Goal: Task Accomplishment & Management: Complete application form

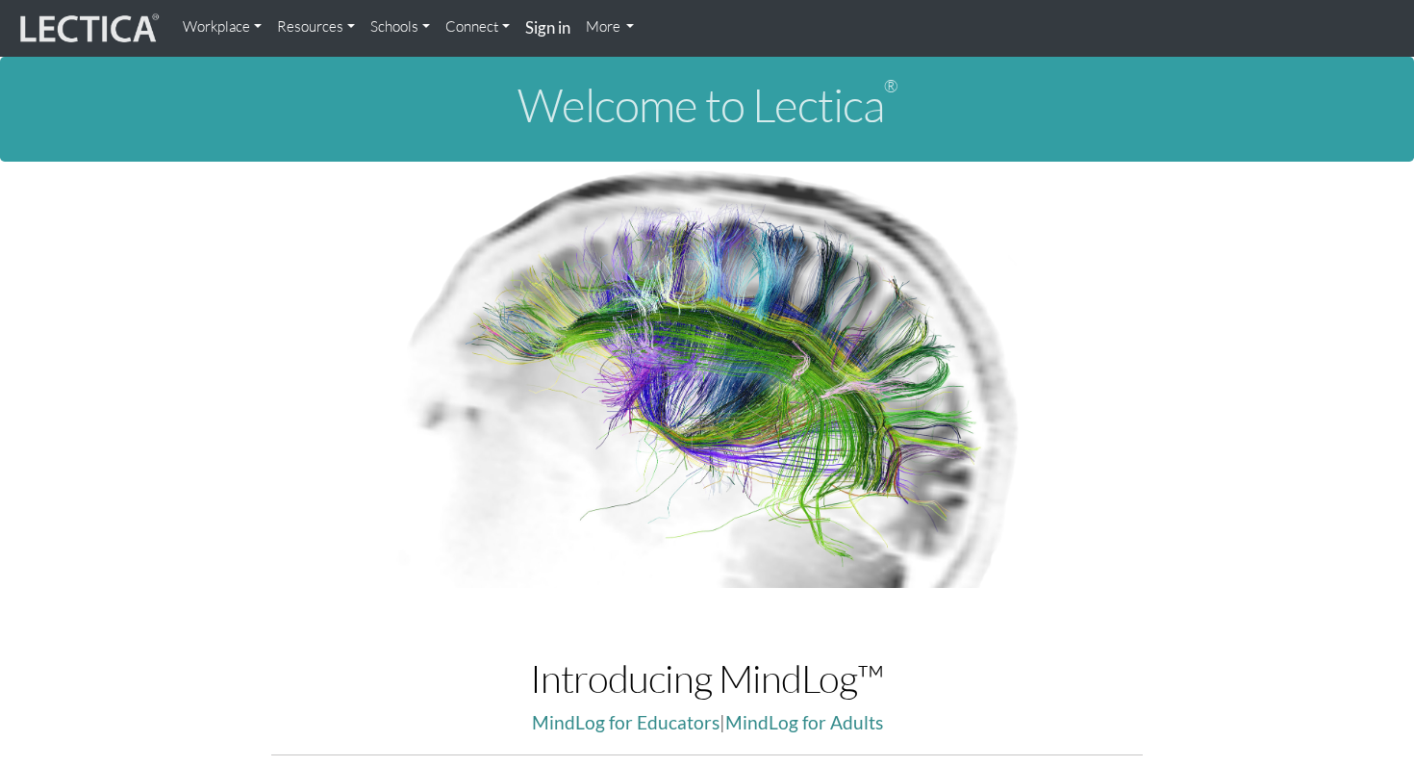
click at [545, 31] on strong "Sign in" at bounding box center [547, 27] width 45 height 20
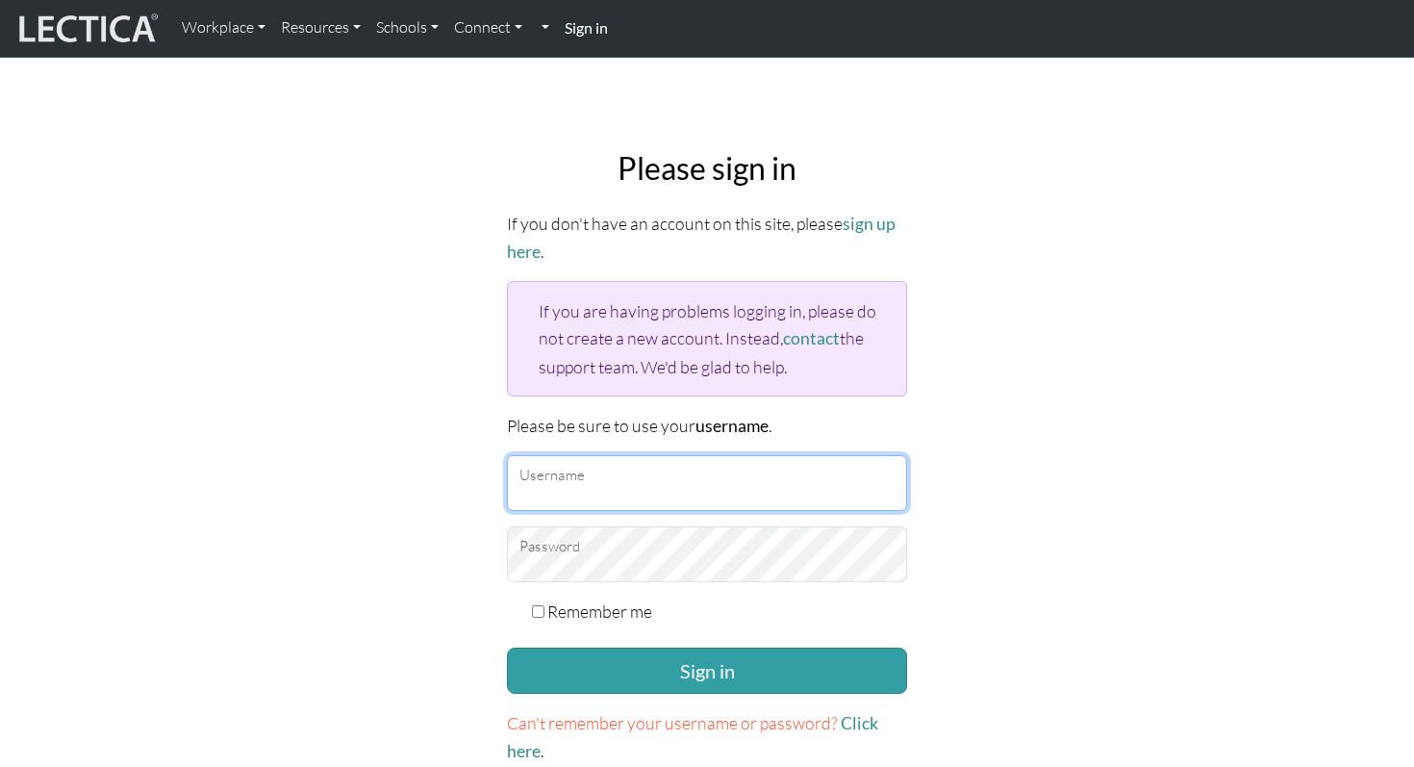
type input "mattrendely"
click at [593, 484] on input "mattrendely" at bounding box center [707, 483] width 400 height 56
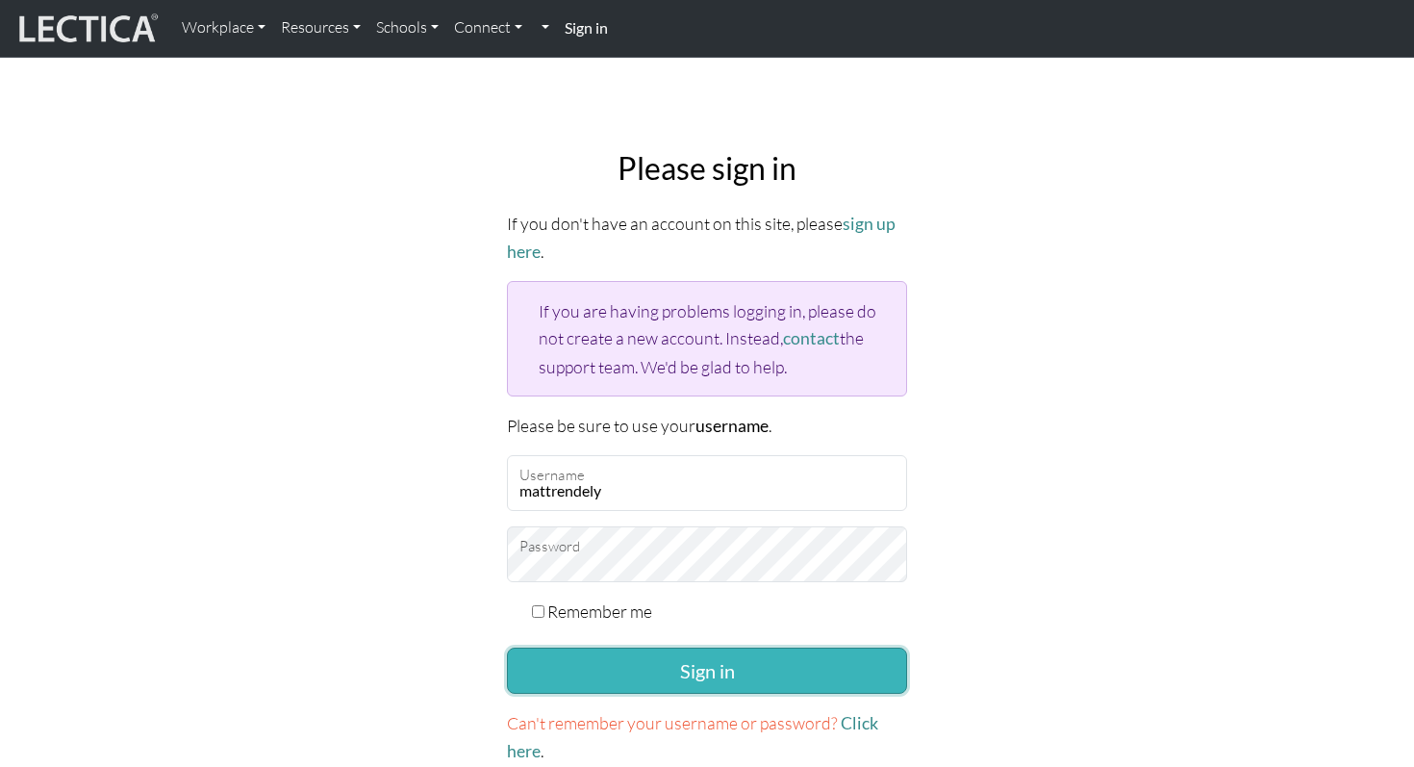
click at [590, 661] on button "Sign in" at bounding box center [707, 670] width 400 height 46
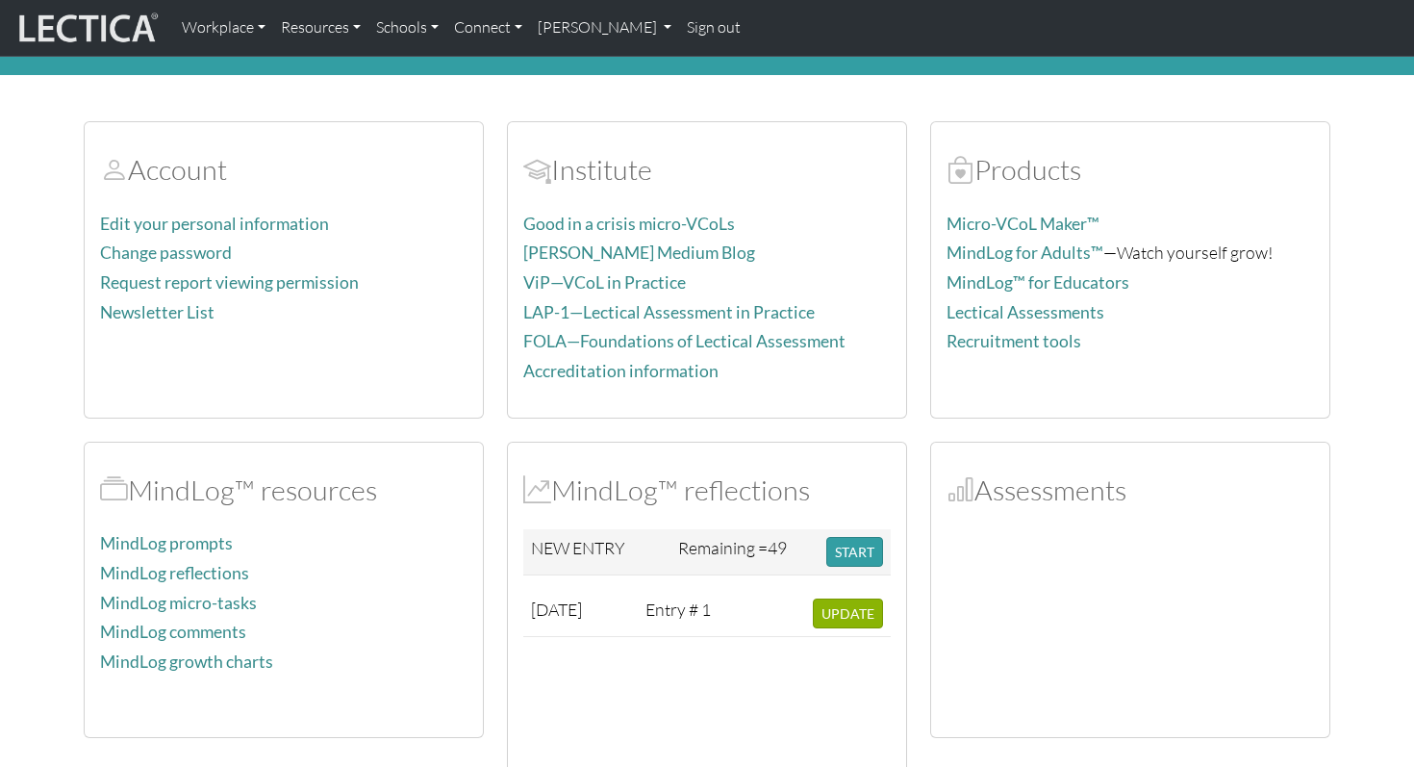
scroll to position [79, 0]
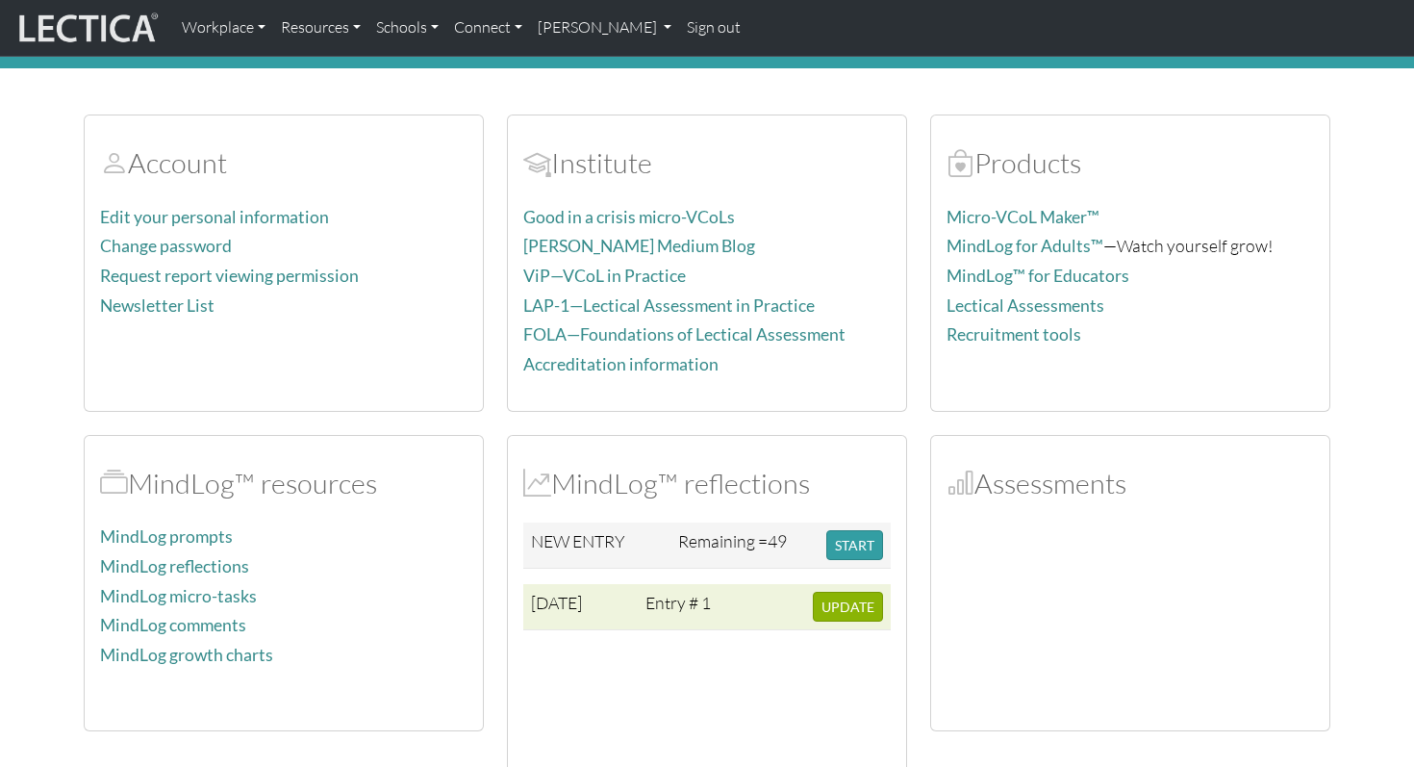
click at [758, 611] on td at bounding box center [764, 607] width 81 height 46
click at [825, 608] on span "UPDATE" at bounding box center [847, 606] width 53 height 16
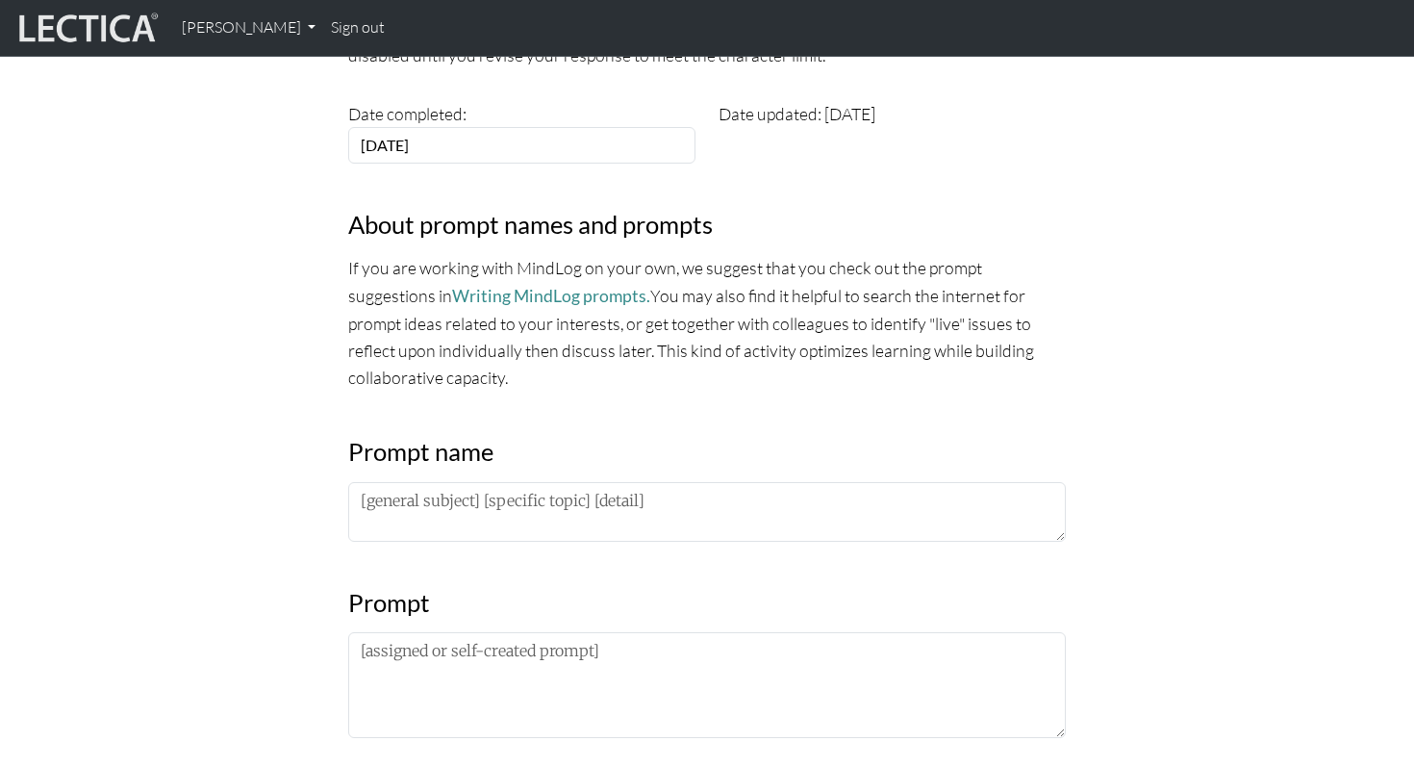
scroll to position [558, 0]
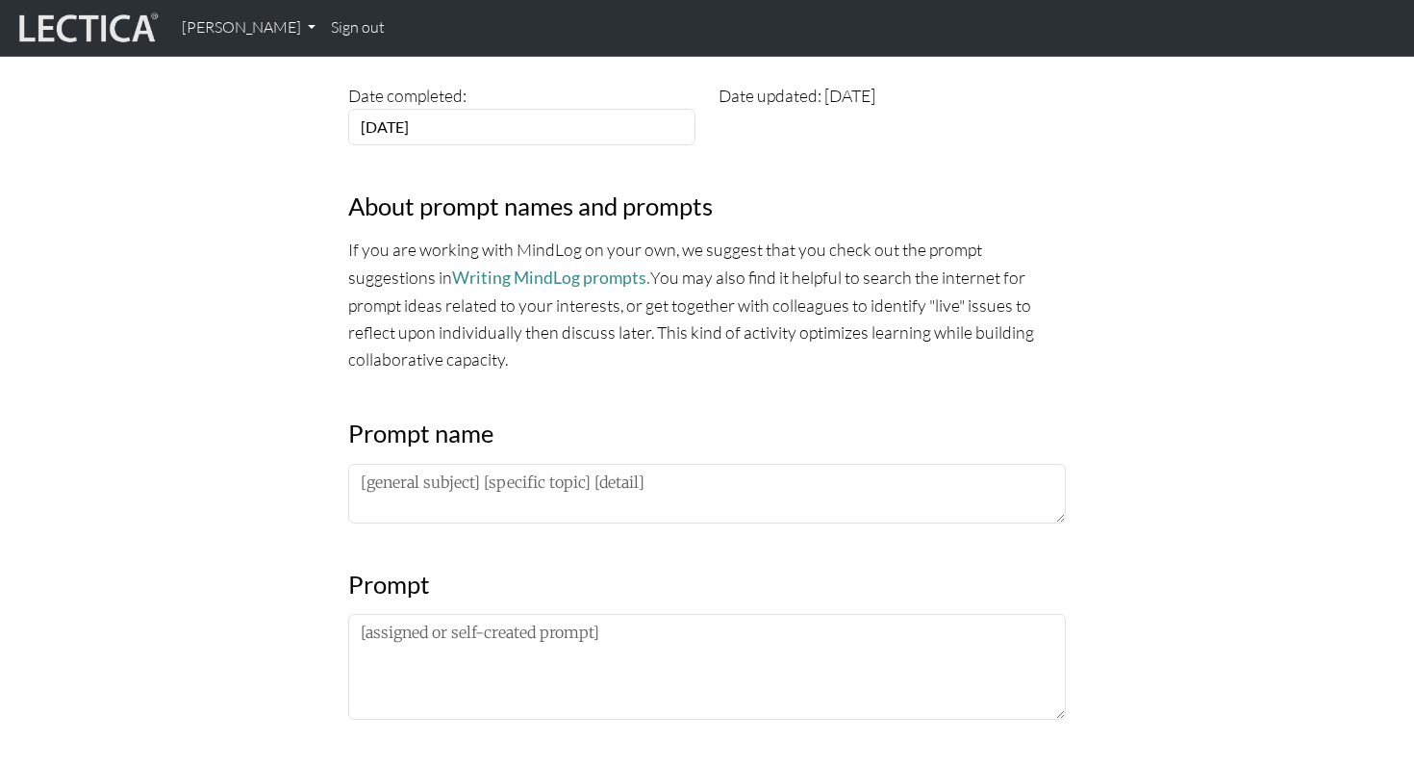
click at [569, 105] on div "Date completed: [DATE]" at bounding box center [522, 113] width 370 height 63
click at [556, 117] on input "[DATE]" at bounding box center [521, 127] width 347 height 37
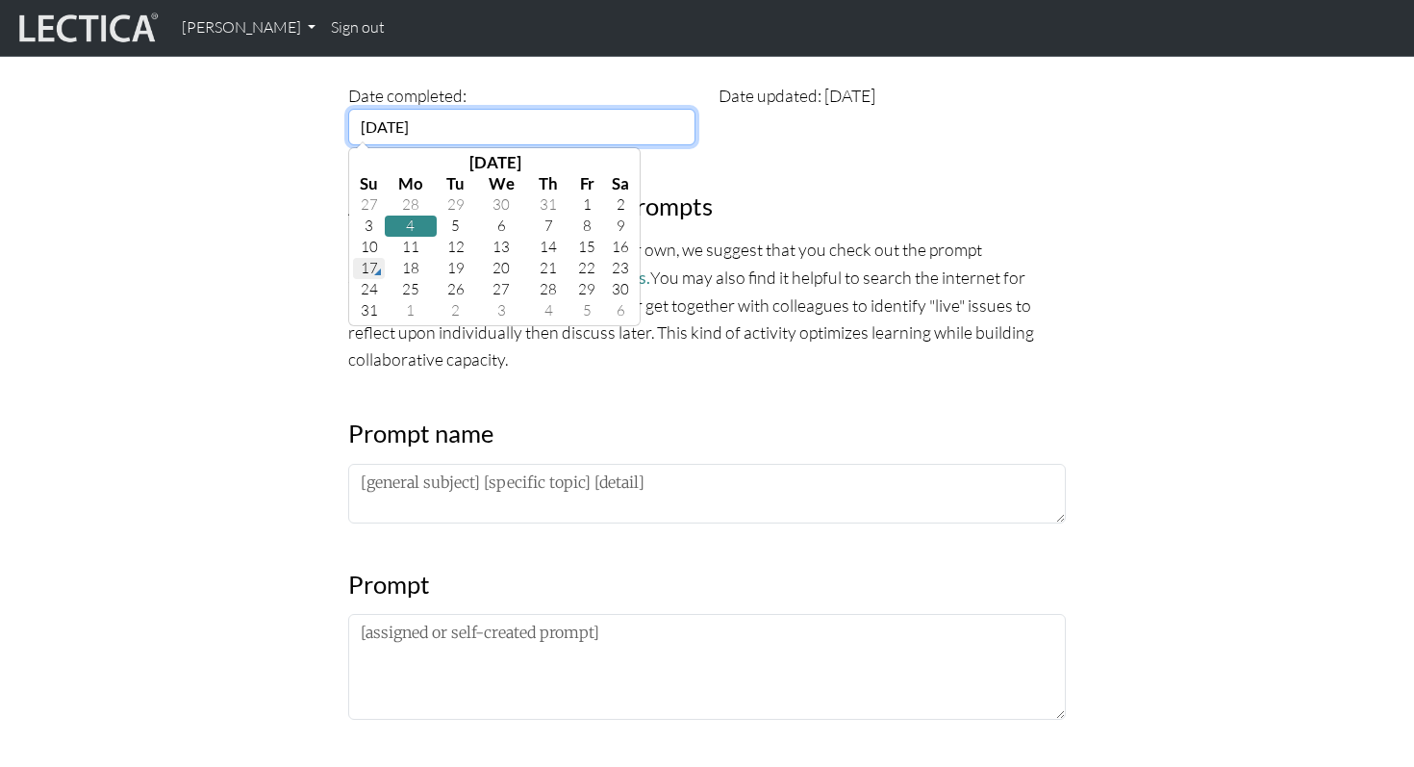
click at [374, 267] on td "17" at bounding box center [369, 268] width 32 height 21
type input "2025-08-17"
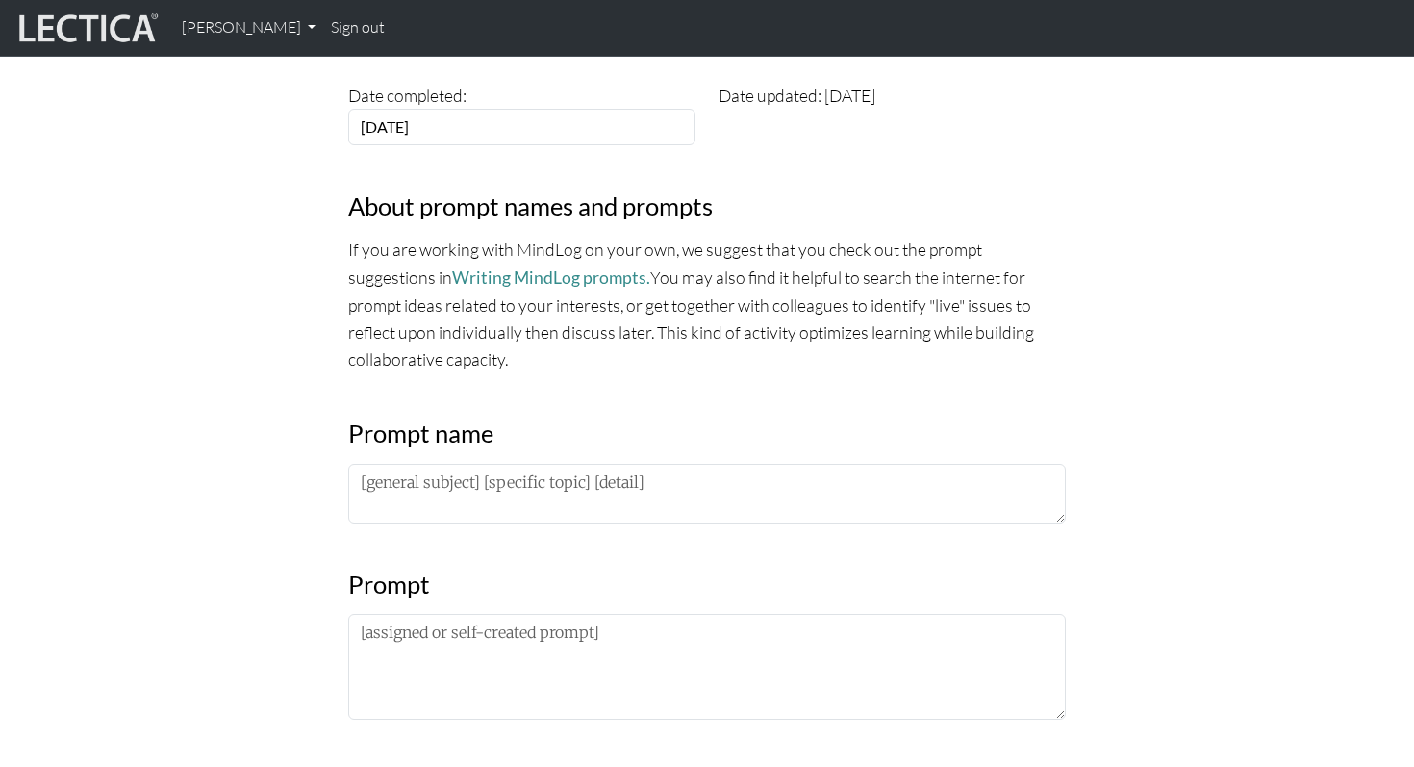
click at [702, 263] on p "If you are working with MindLog on your own, we suggest that you check out the …" at bounding box center [707, 304] width 718 height 137
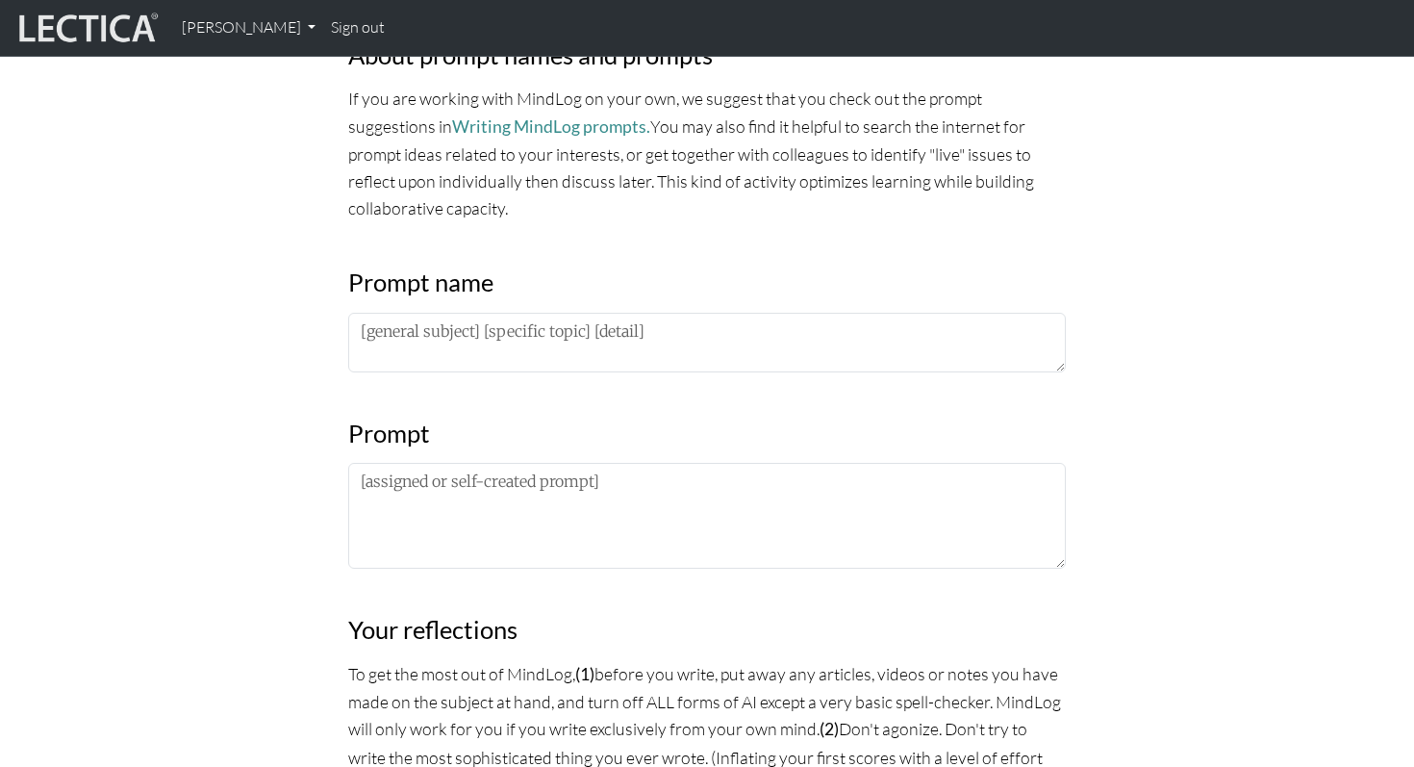
scroll to position [707, 0]
click at [489, 132] on link "Writing MindLog prompts." at bounding box center [551, 128] width 198 height 20
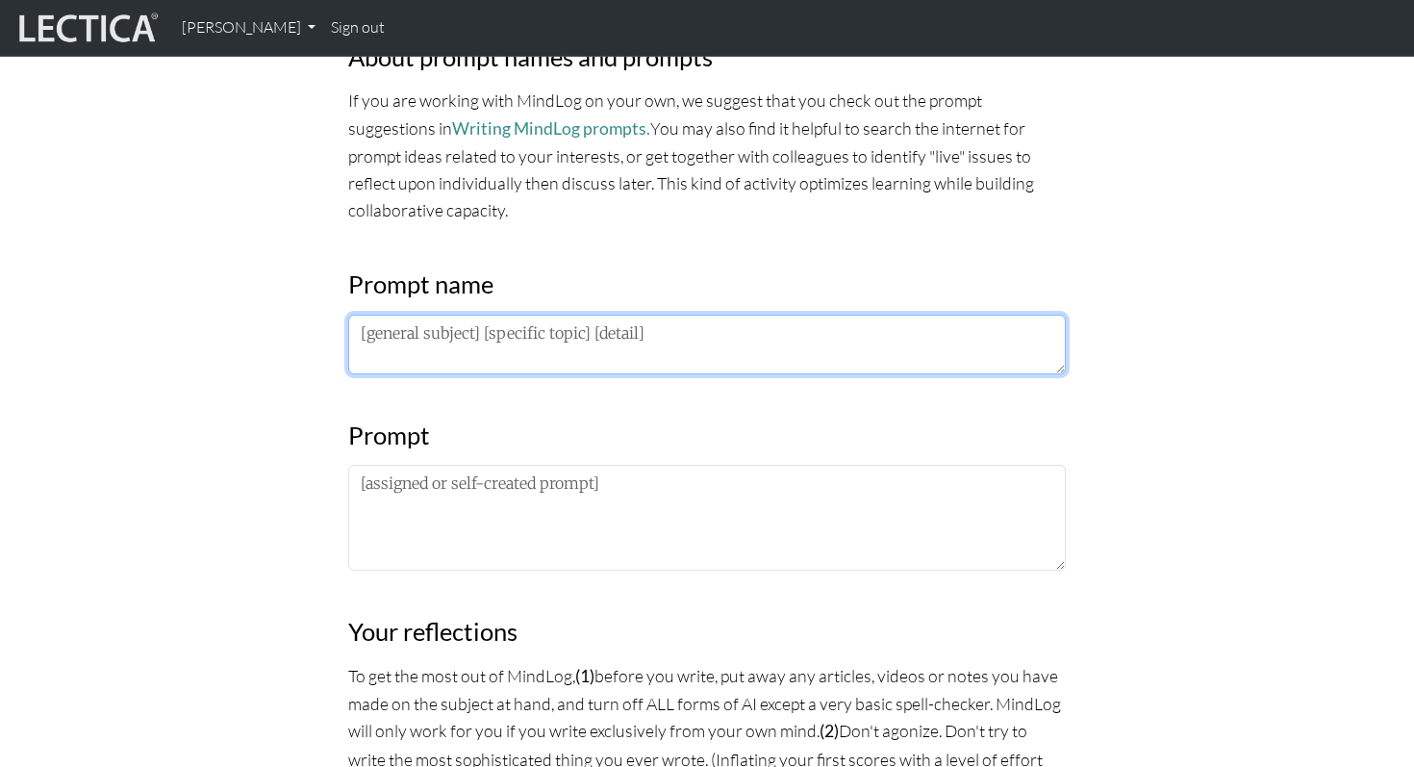
click at [525, 342] on textarea at bounding box center [707, 345] width 718 height 60
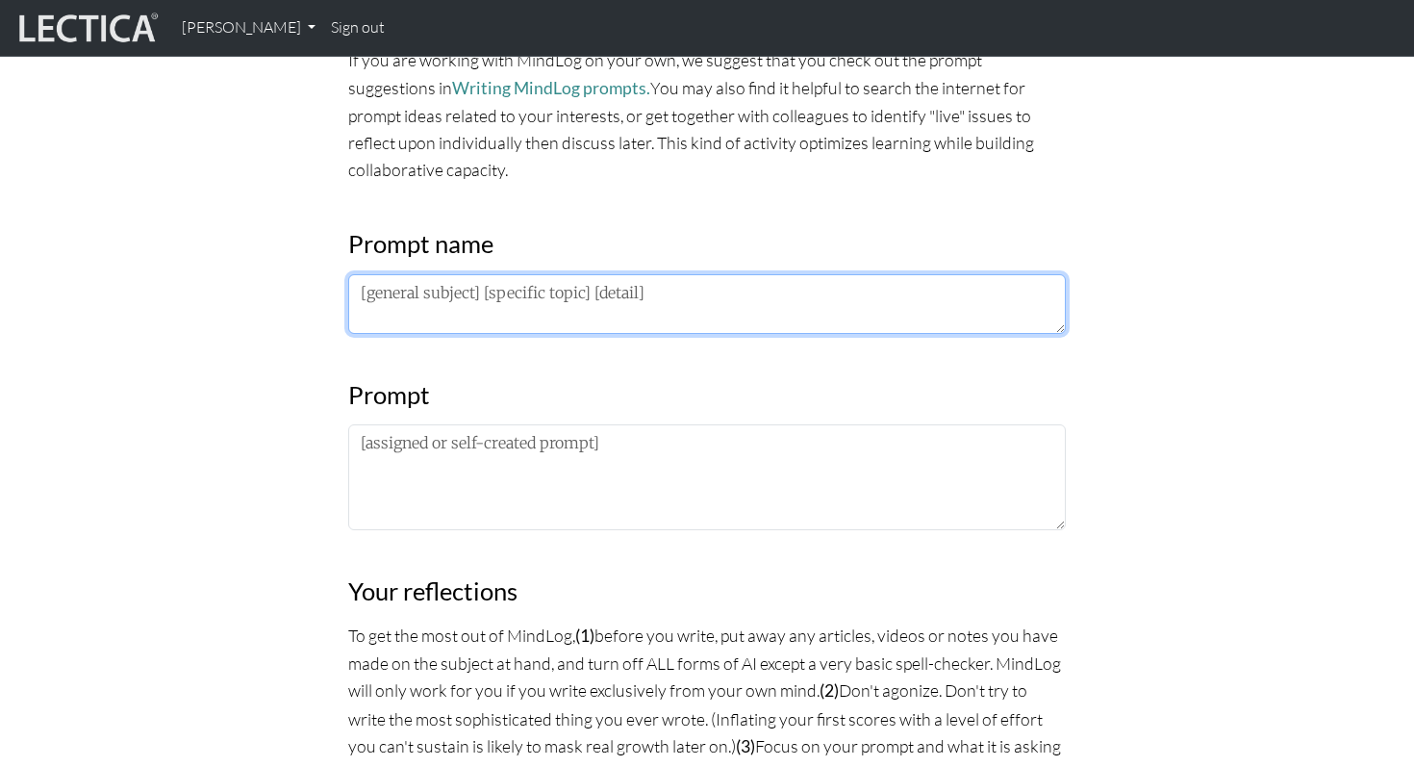
scroll to position [706, 0]
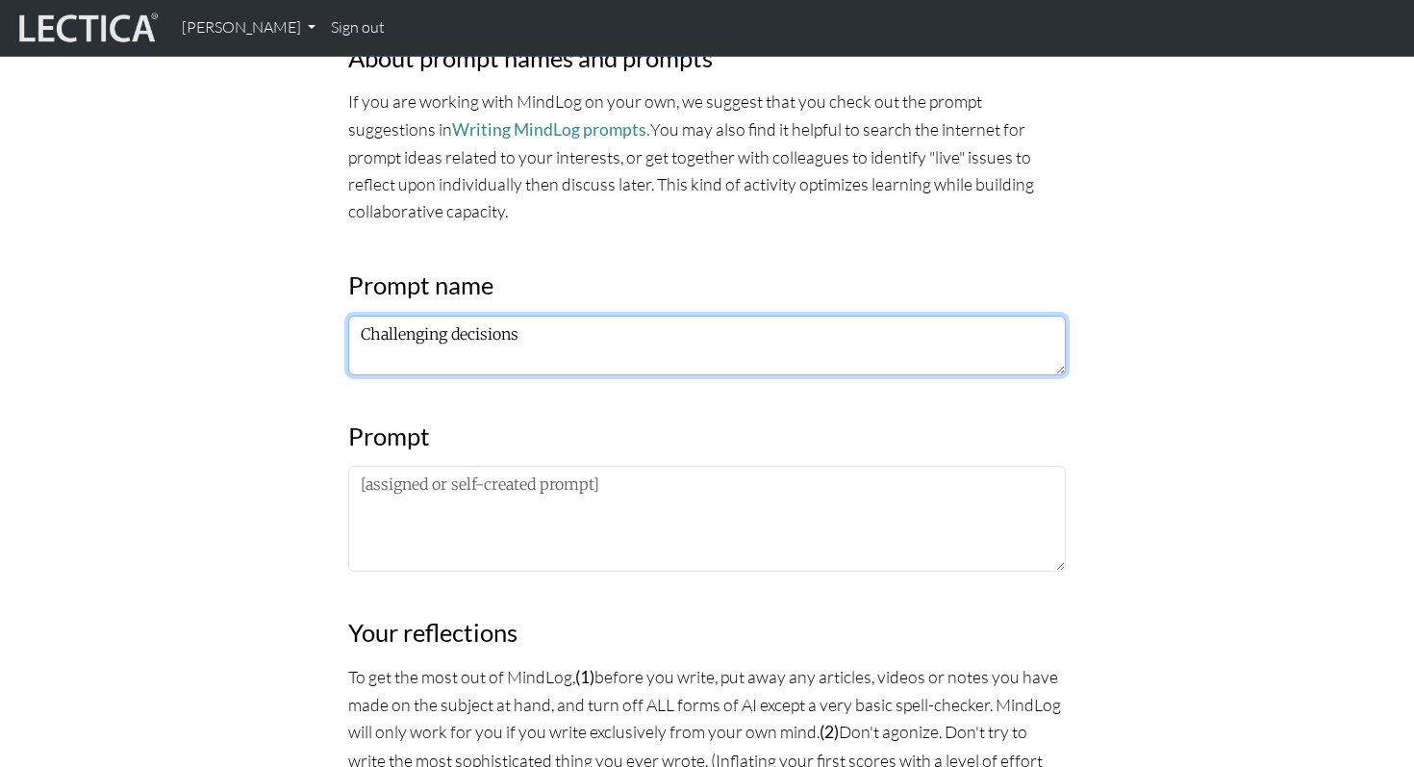
type textarea "Challenging decisions"
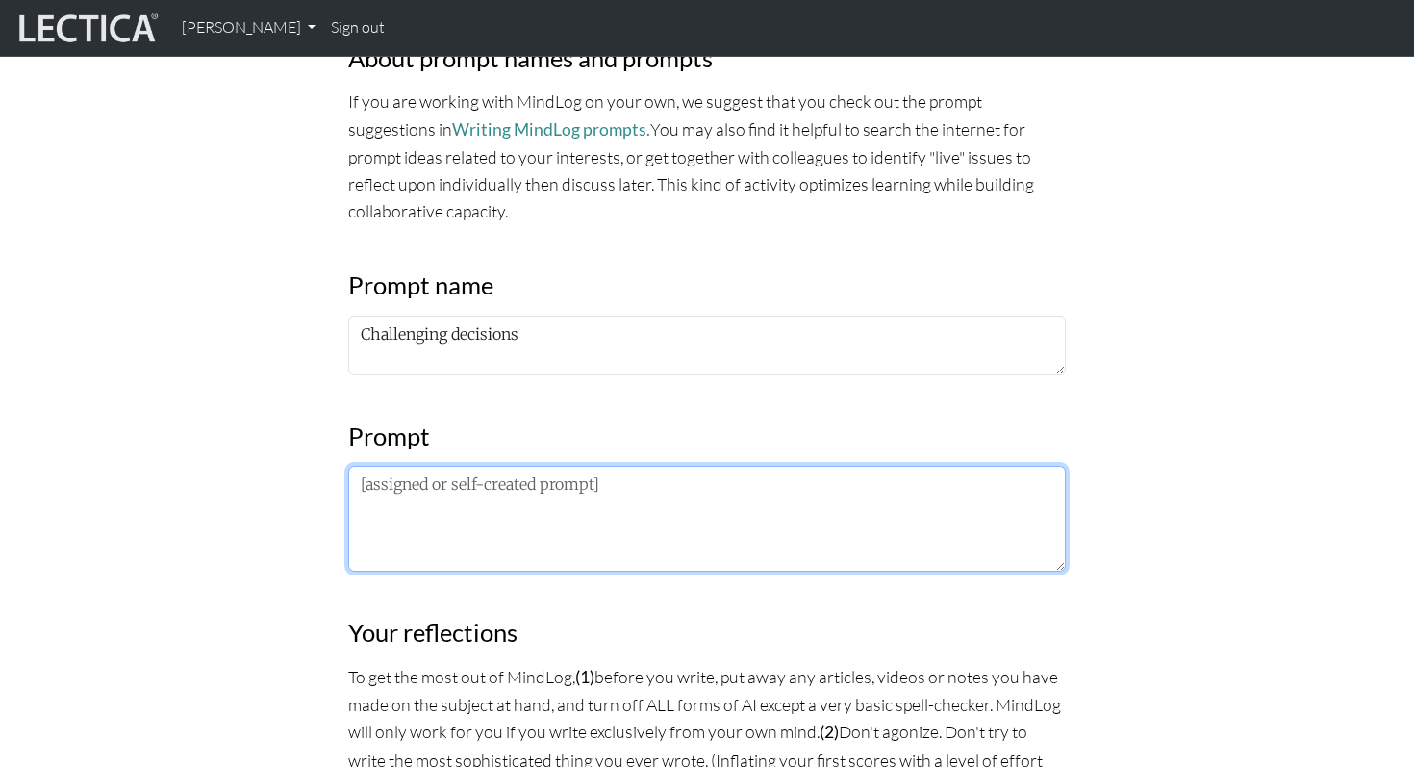
paste textarea "Do you like making challenging decisions? Why or why not?"
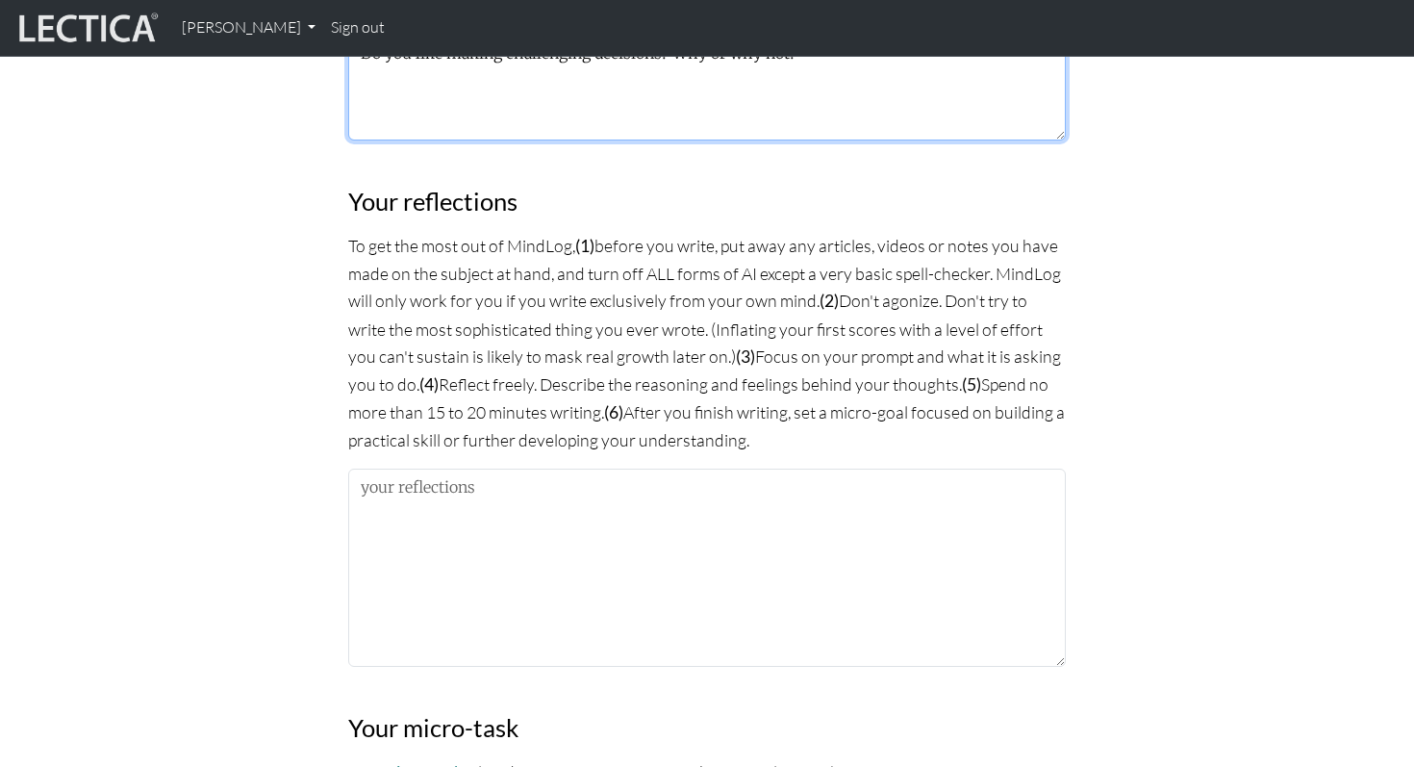
scroll to position [1186, 0]
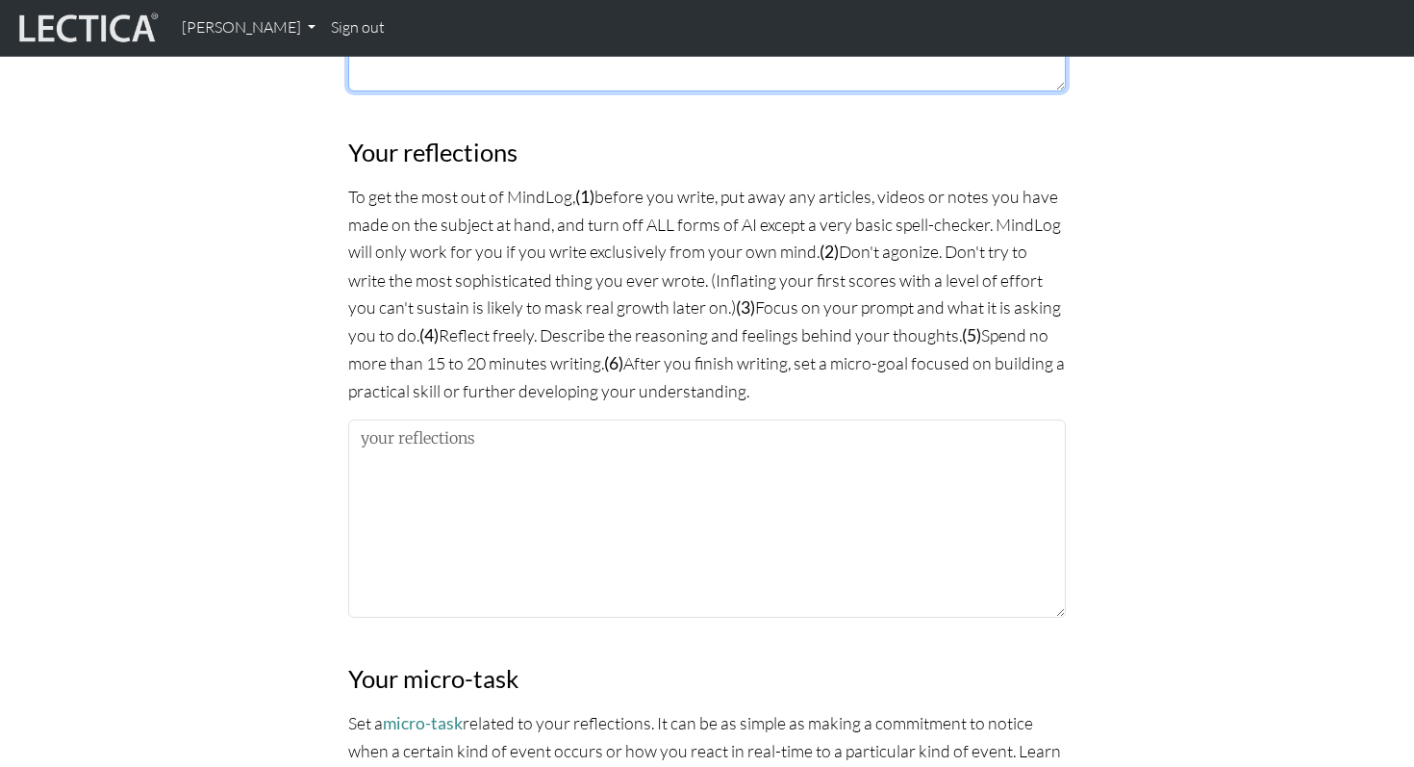
type textarea "Do you like making challenging decisions? Why or why not?"
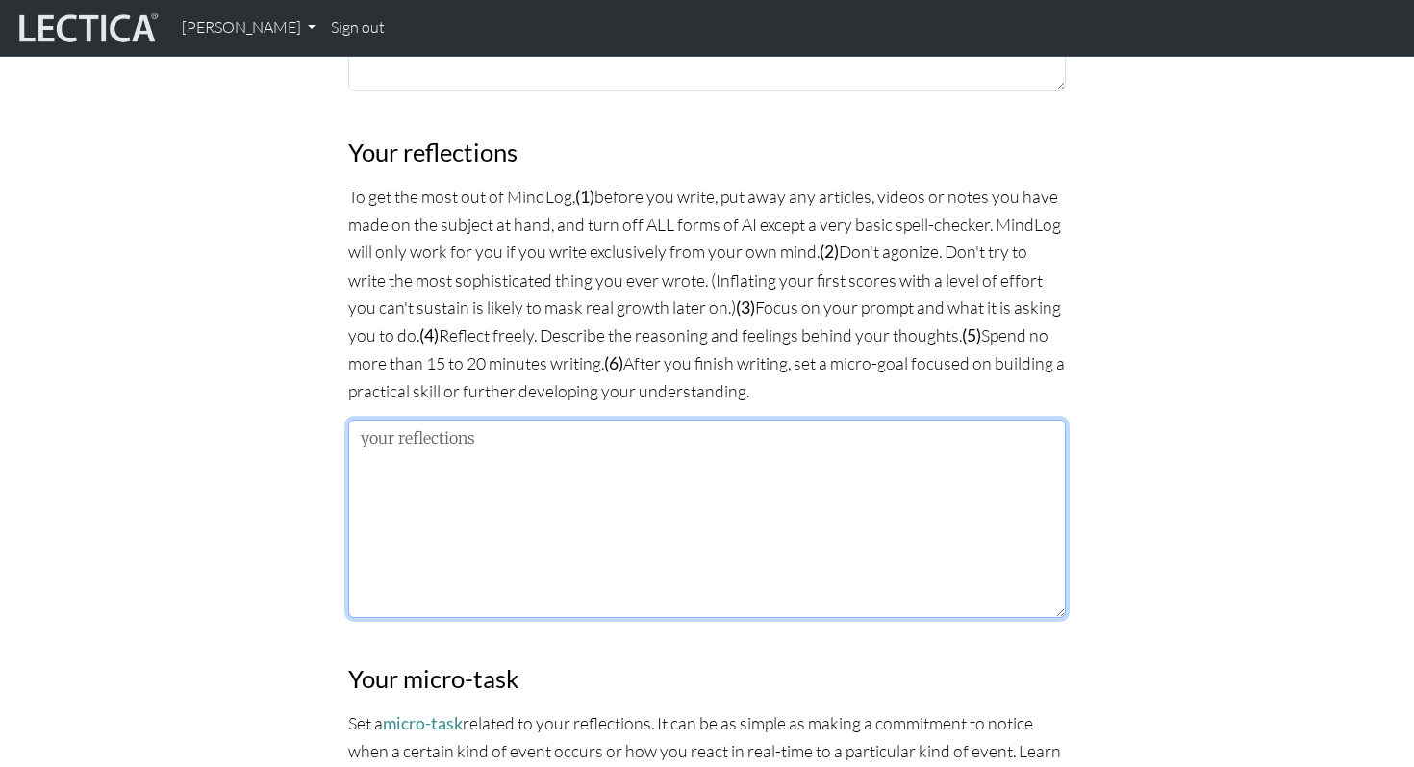
click at [559, 471] on textarea at bounding box center [707, 518] width 718 height 198
paste textarea "Do you like making challenging decisions? Why or why not?"
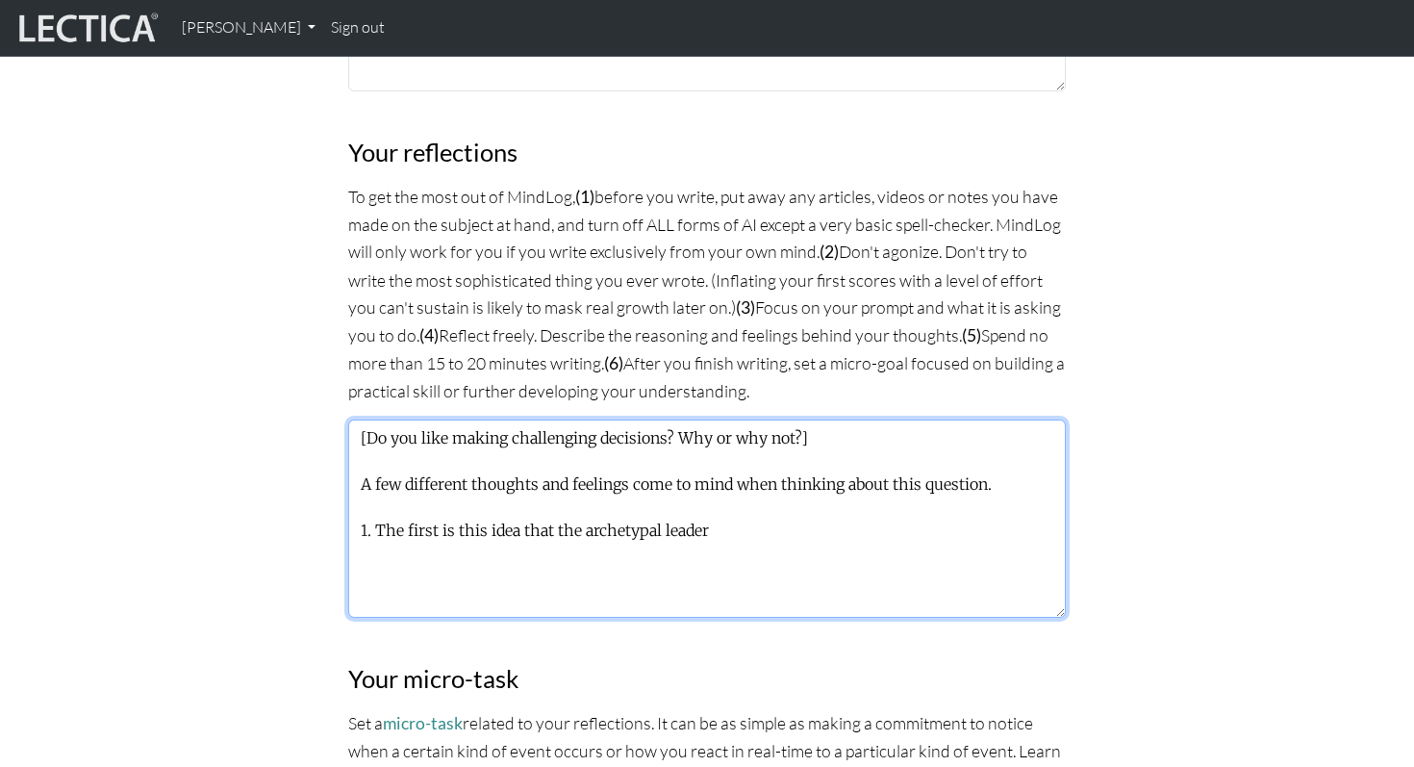
click at [748, 526] on textarea "[Do you like making challenging decisions? Why or why not?] A few different tho…" at bounding box center [707, 518] width 718 height 198
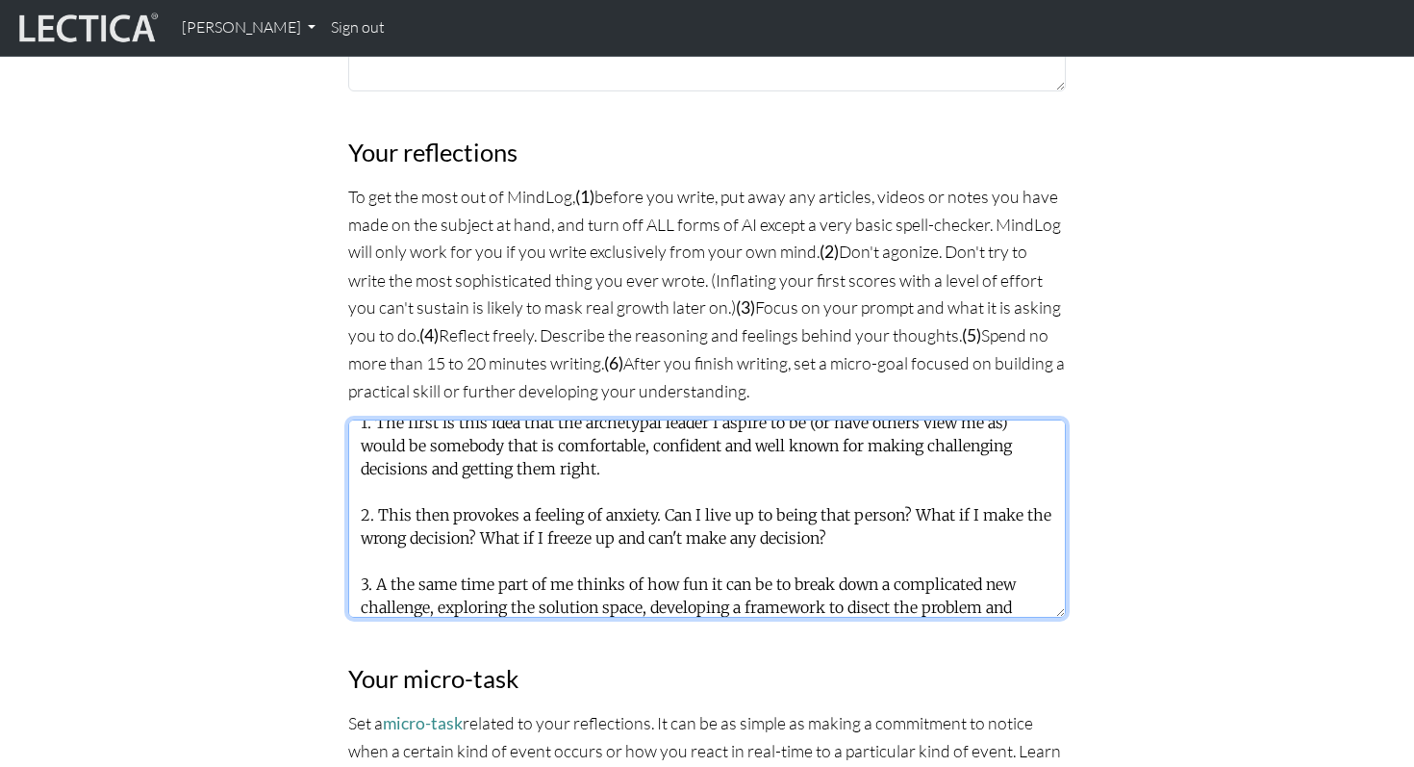
scroll to position [131, 0]
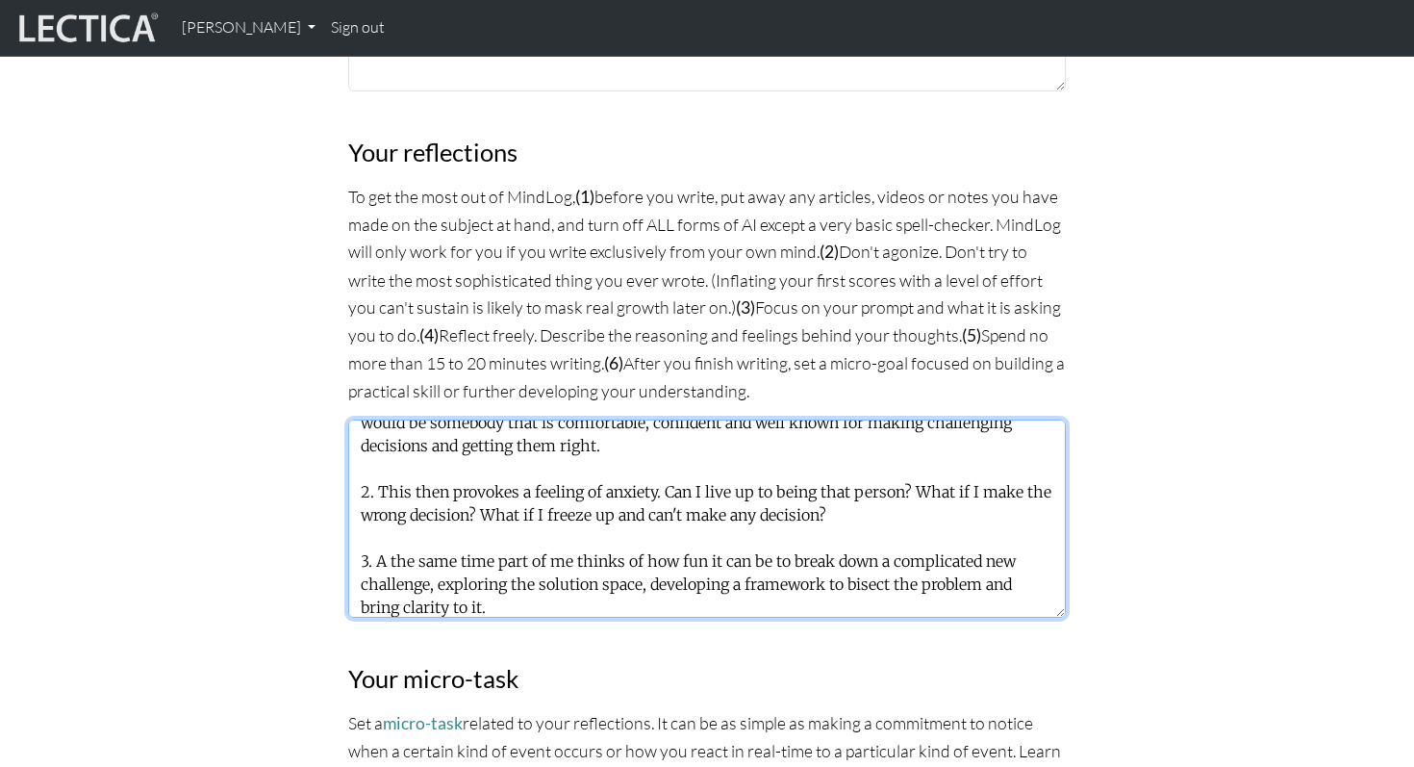
click at [856, 580] on textarea "[Do you like making challenging decisions? Why or why not?] A few different tho…" at bounding box center [707, 518] width 718 height 198
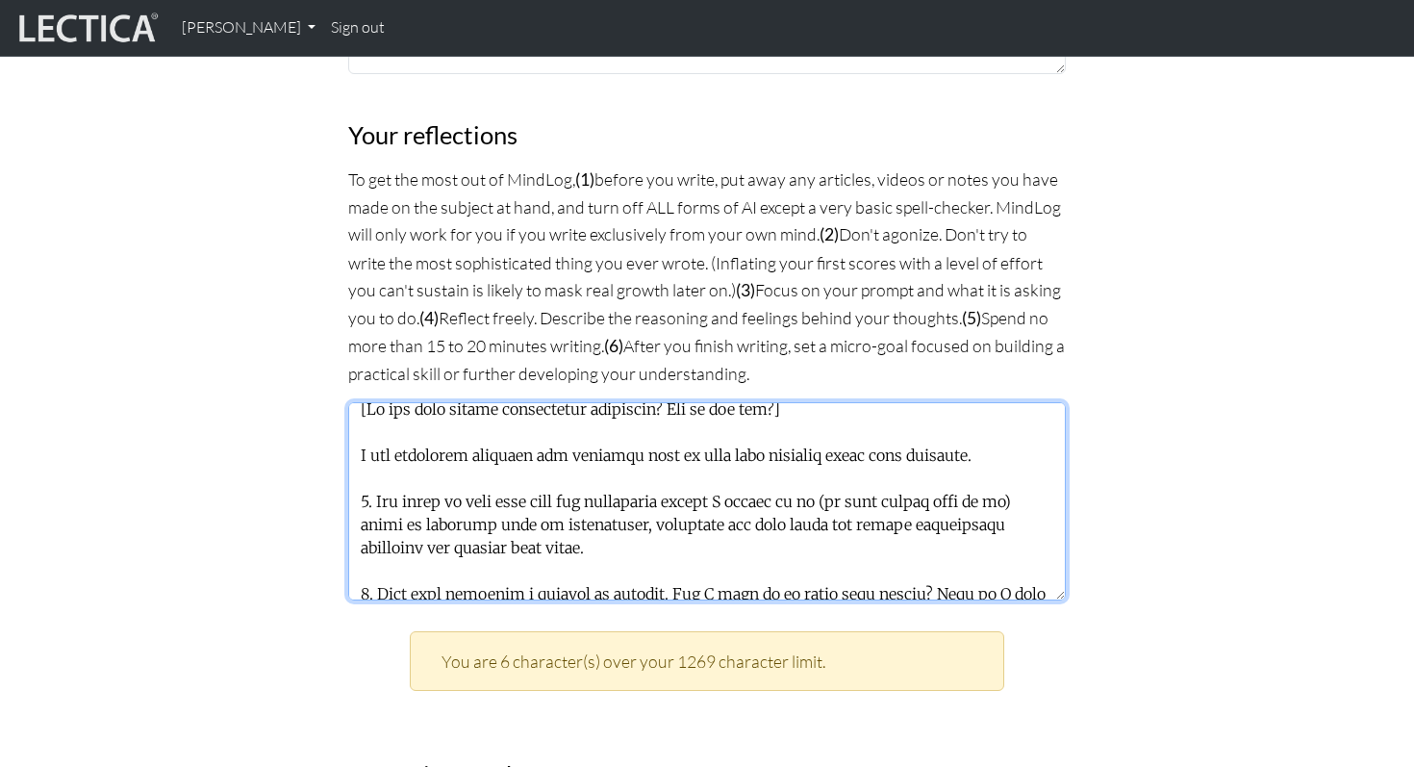
scroll to position [0, 0]
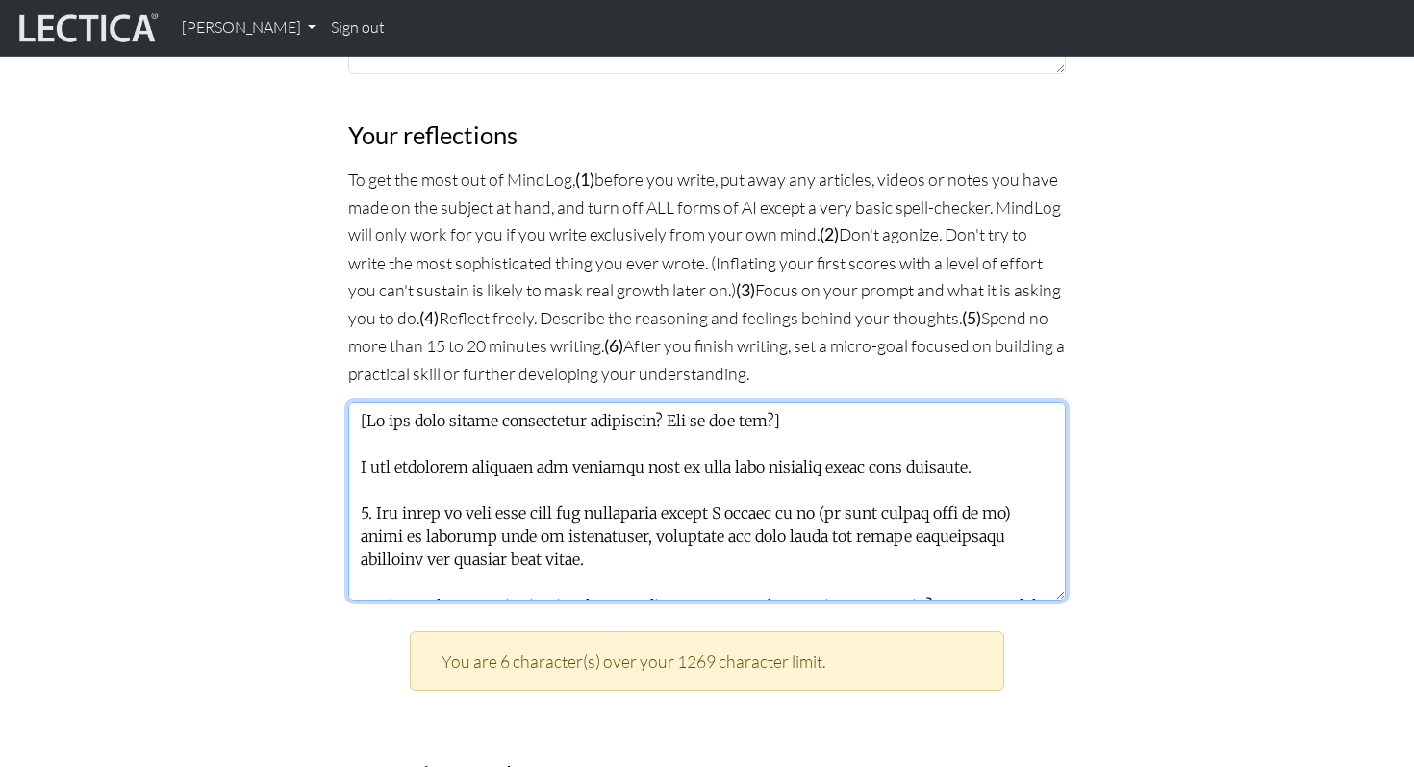
click at [808, 442] on textarea at bounding box center [707, 501] width 718 height 198
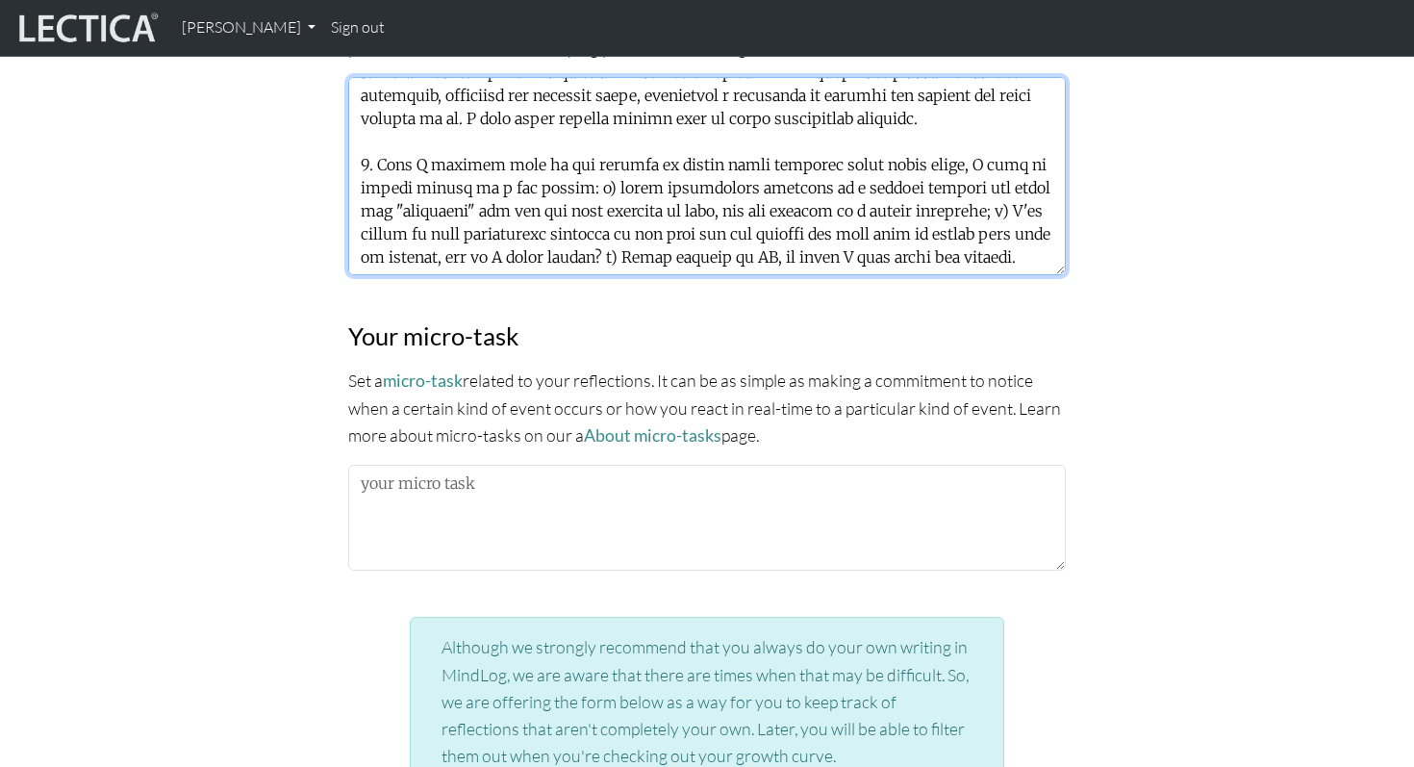
scroll to position [1630, 0]
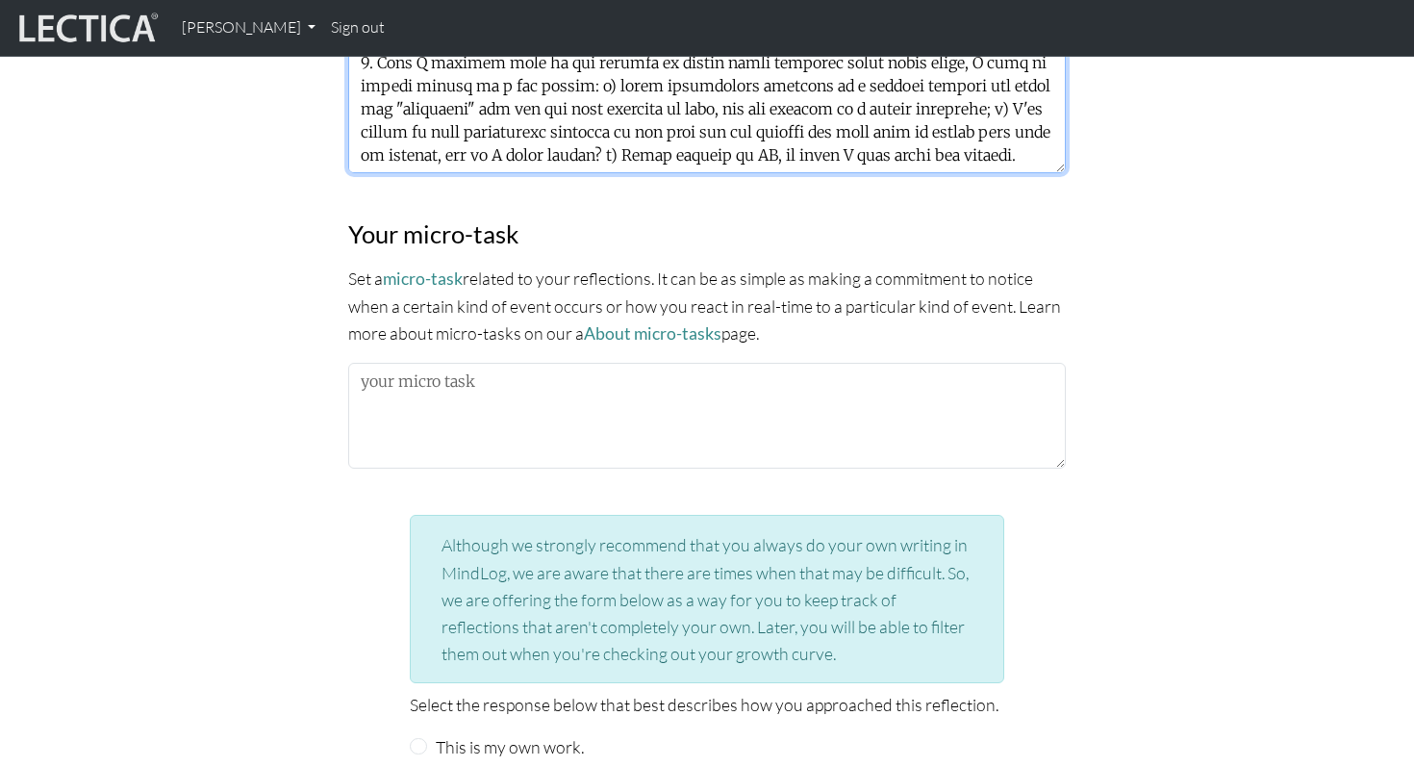
type textarea "A few different thoughts and feelings come to mind when thinking about this que…"
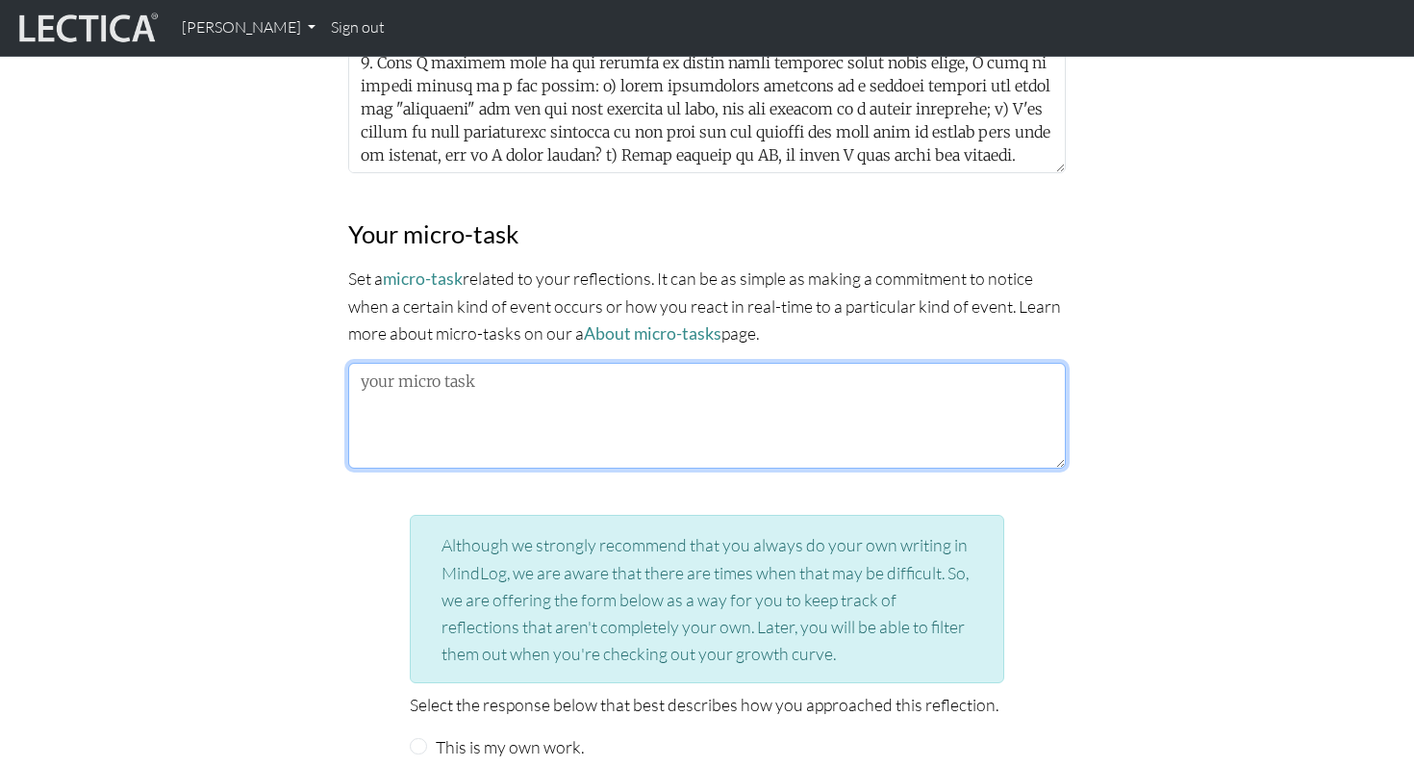
click at [703, 424] on textarea at bounding box center [707, 416] width 718 height 106
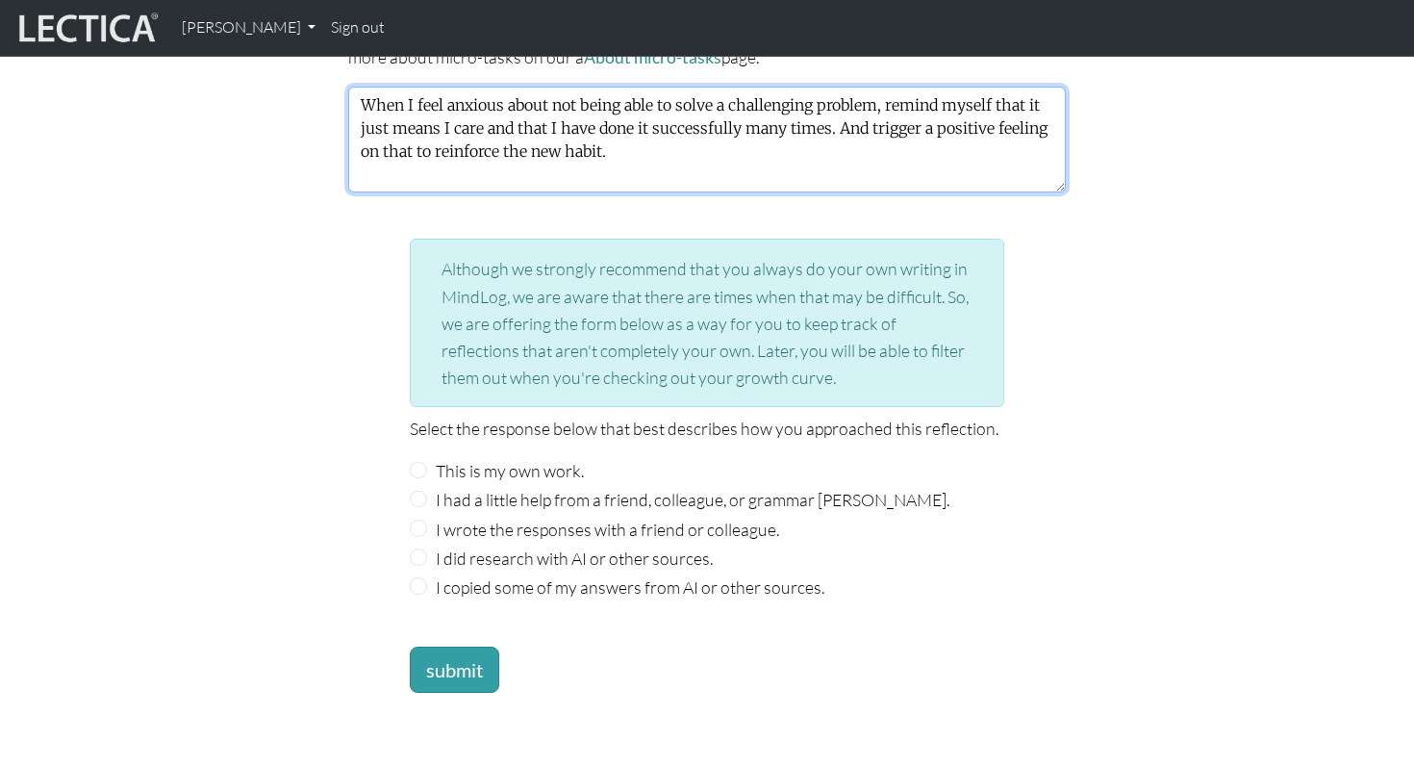
scroll to position [1951, 0]
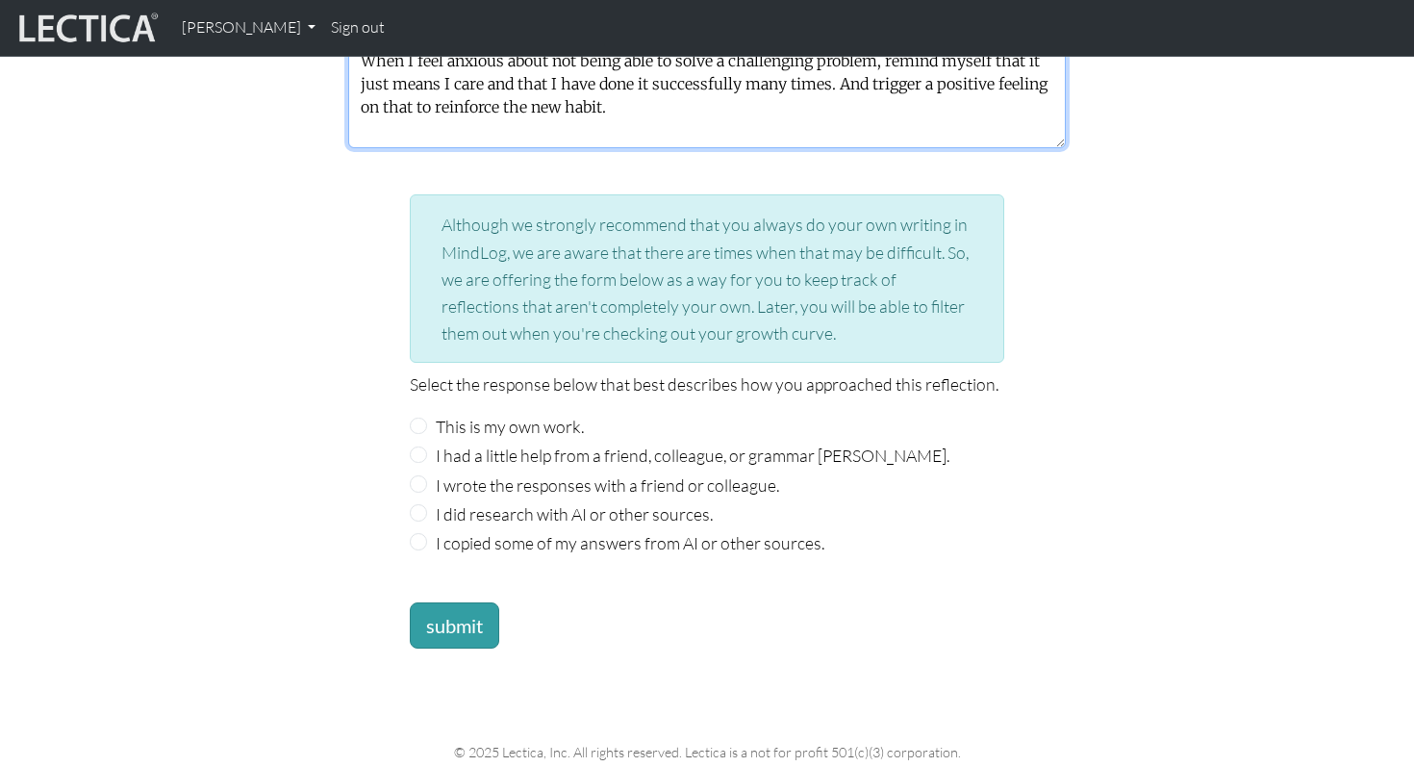
type textarea "When I feel anxious about not being able to solve a challenging problem, remind…"
click at [485, 415] on label "This is my own work." at bounding box center [510, 426] width 148 height 27
click at [427, 417] on input "This is my own work." at bounding box center [418, 425] width 17 height 17
radio input "true"
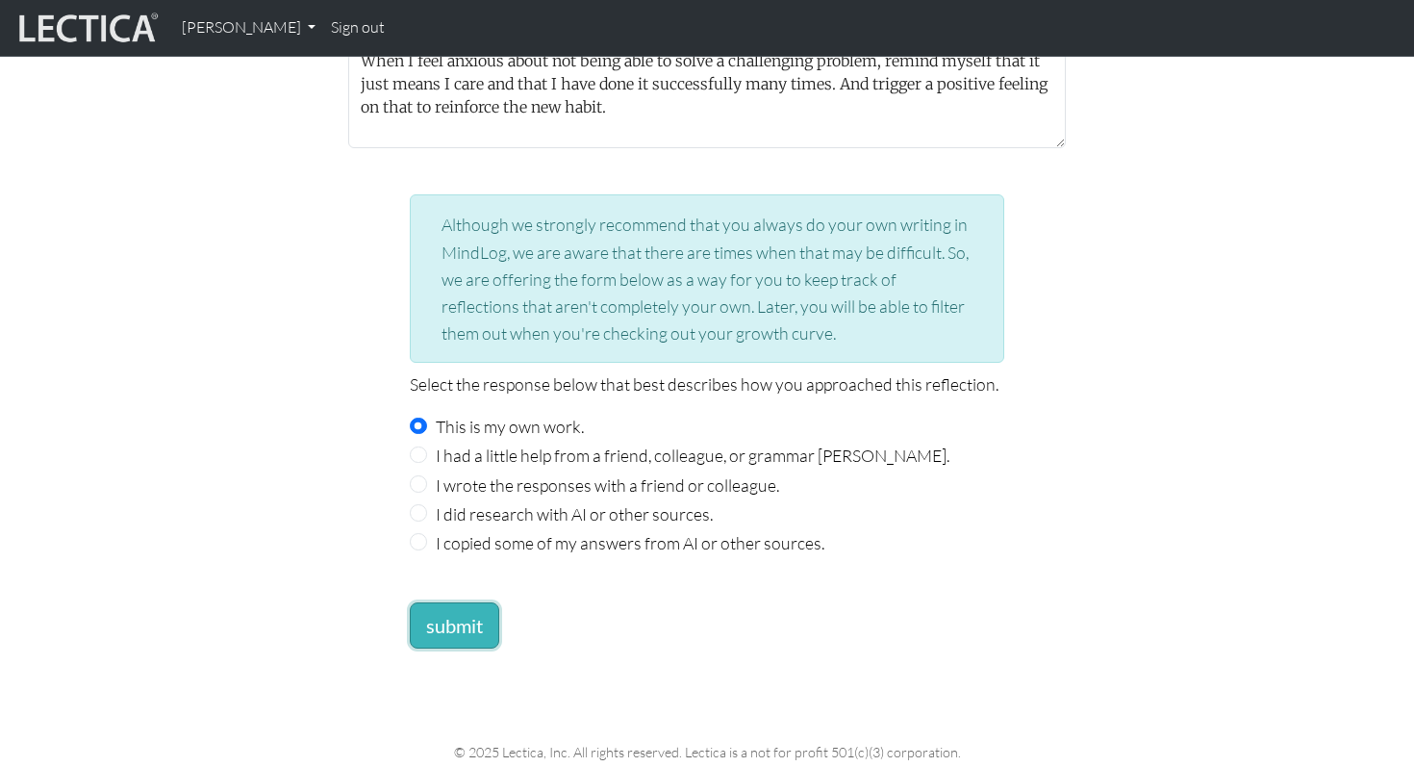
click at [442, 602] on button "submit" at bounding box center [454, 625] width 89 height 46
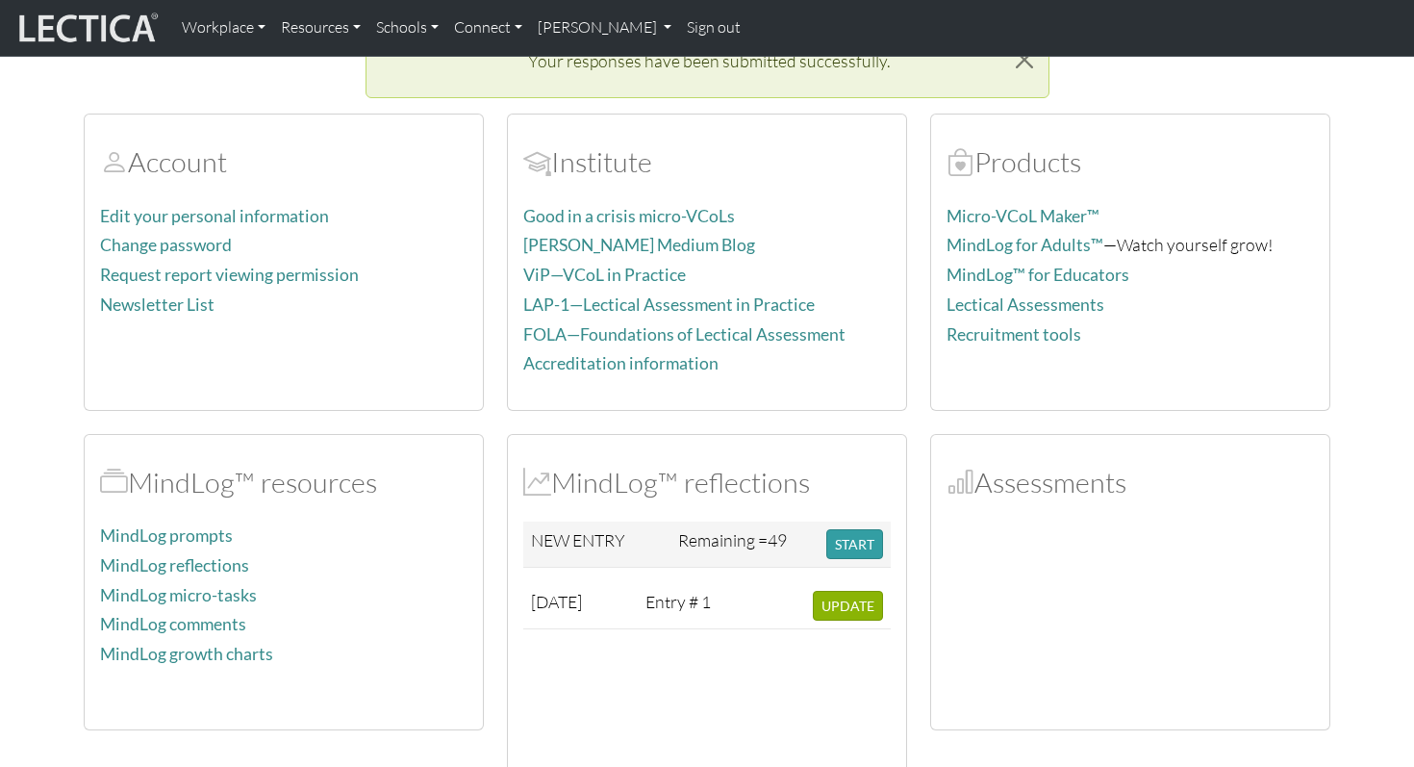
scroll to position [193, 0]
